Goal: Navigation & Orientation: Understand site structure

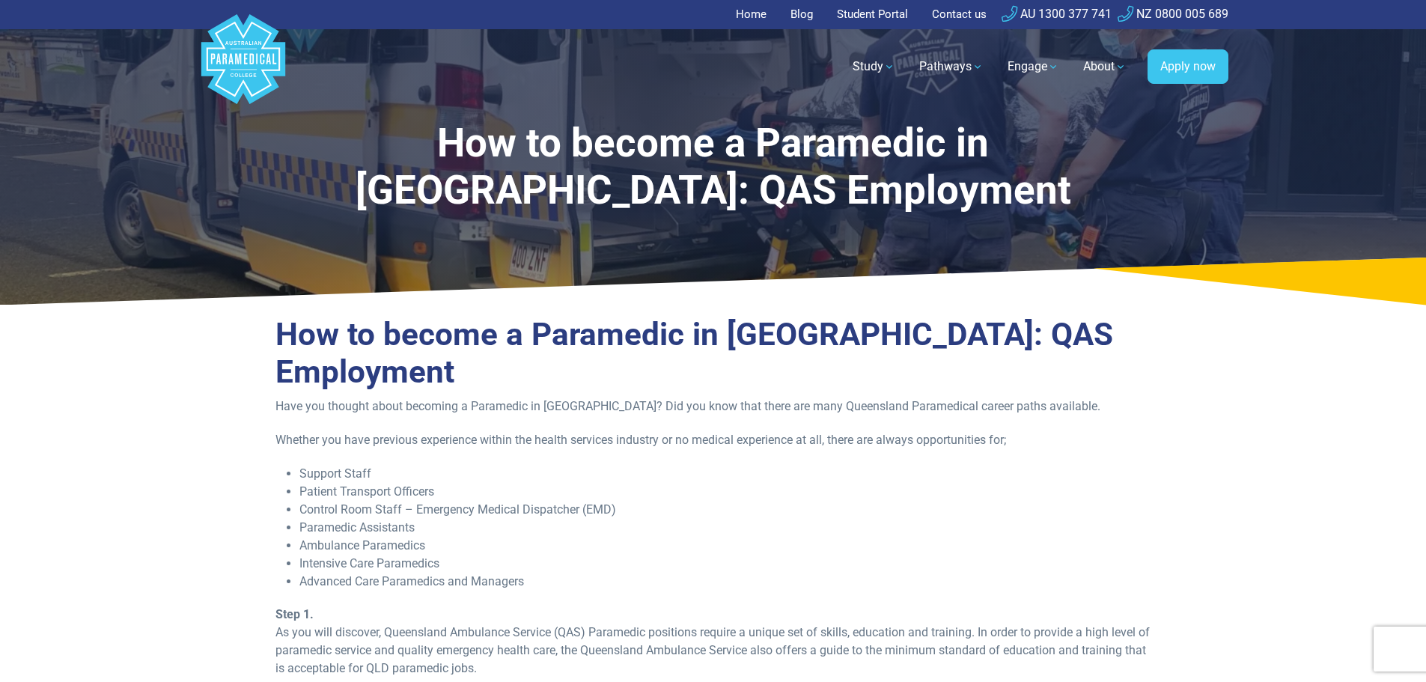
click at [755, 11] on link "Home" at bounding box center [756, 14] width 40 height 29
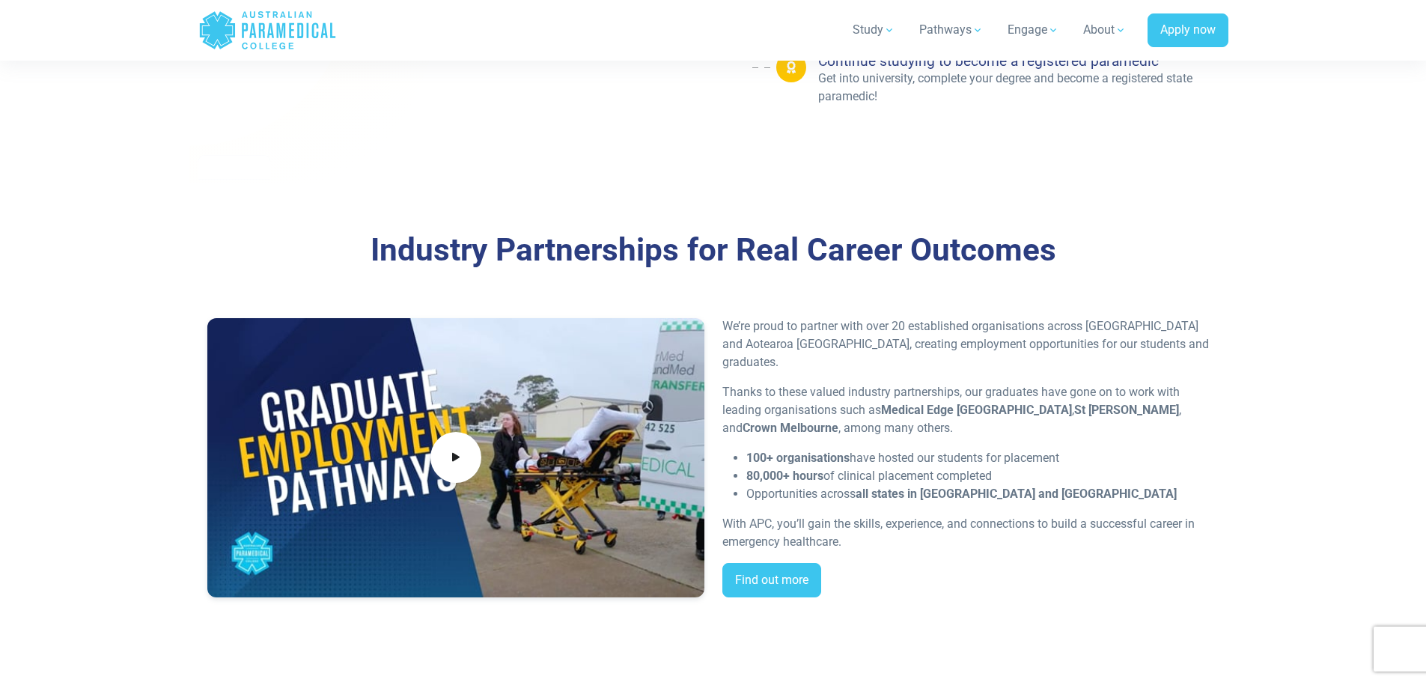
scroll to position [2994, 0]
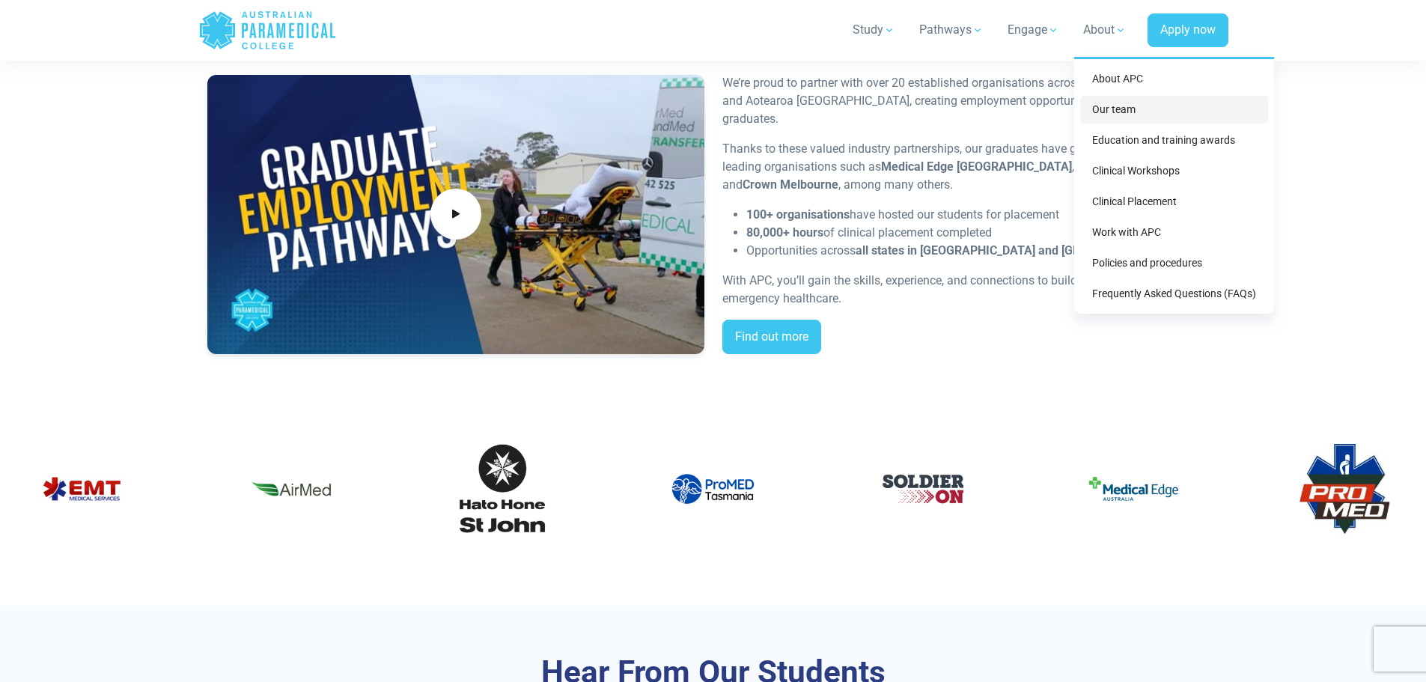
click at [1122, 106] on link "Our team" at bounding box center [1174, 110] width 188 height 28
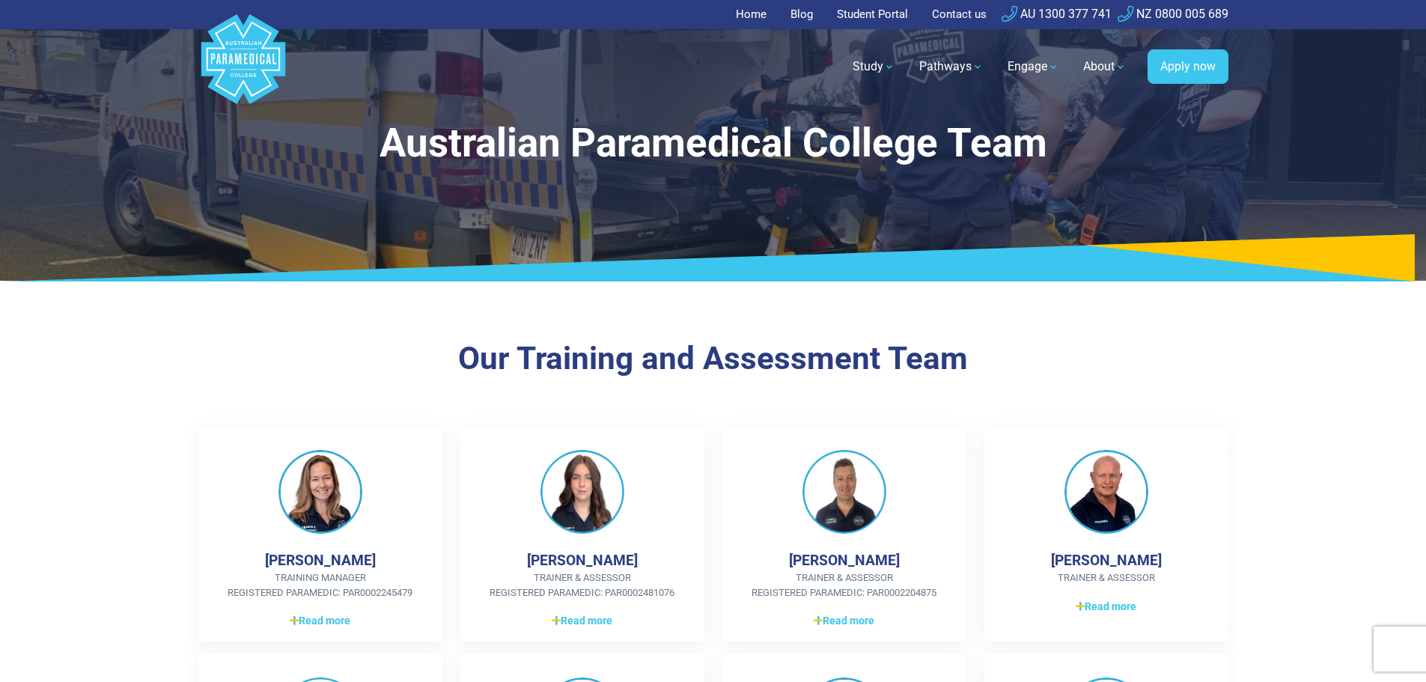
click at [793, 16] on link "Blog" at bounding box center [801, 14] width 40 height 29
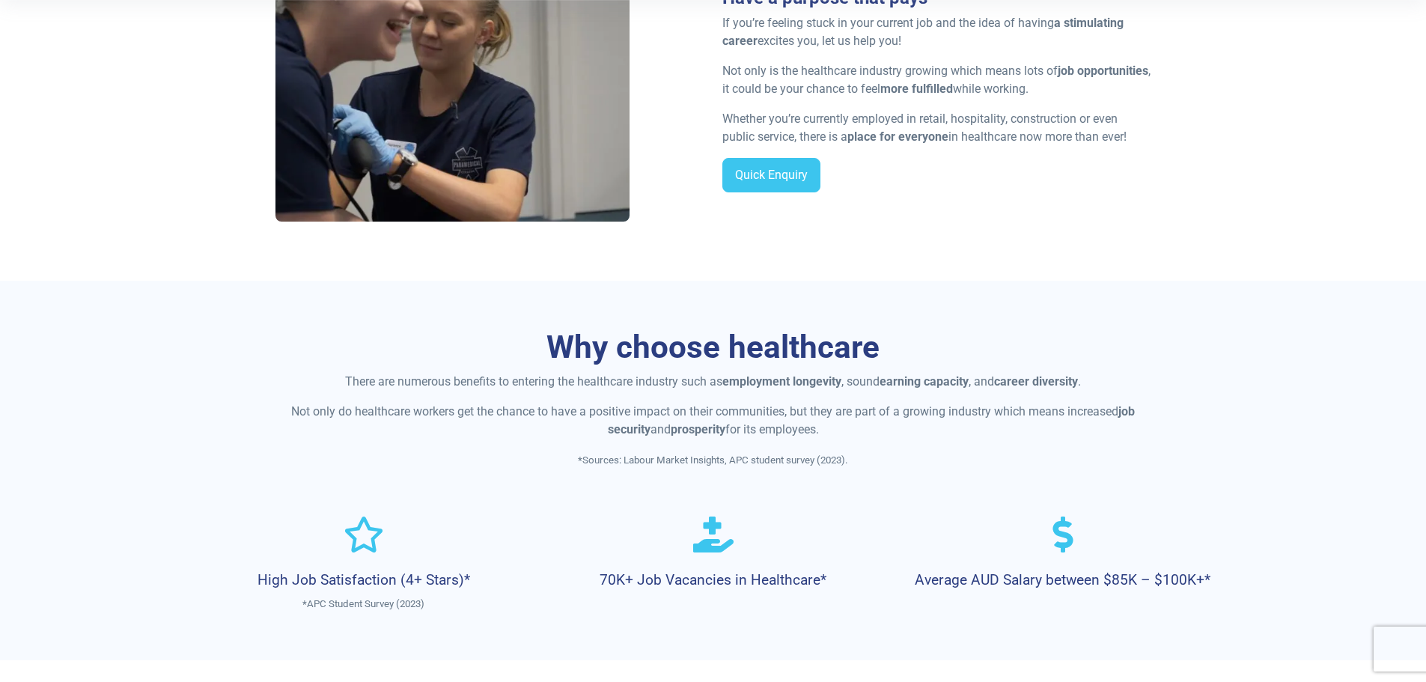
scroll to position [449, 0]
